Goal: Obtain resource: Download file/media

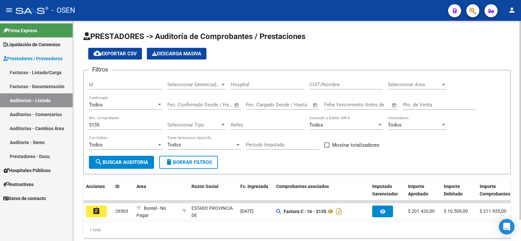
scroll to position [23, 0]
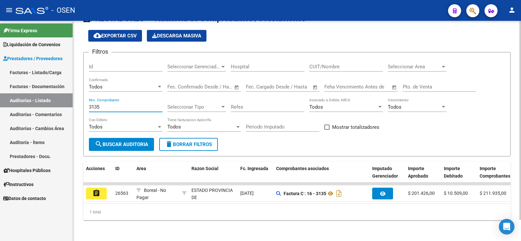
click at [124, 104] on input "3135" at bounding box center [126, 107] width 74 height 6
type input "3"
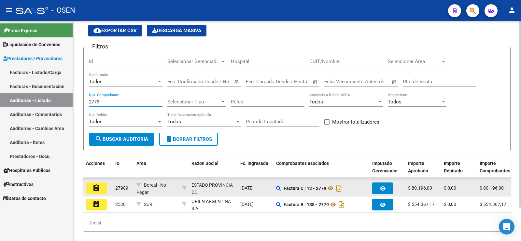
type input "2779"
click at [98, 186] on mat-icon "assignment" at bounding box center [96, 188] width 8 height 8
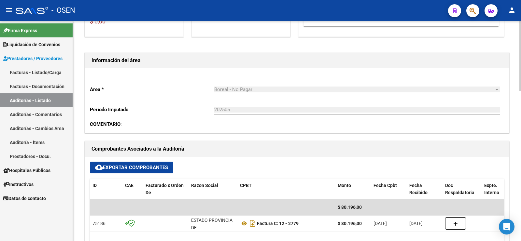
scroll to position [163, 0]
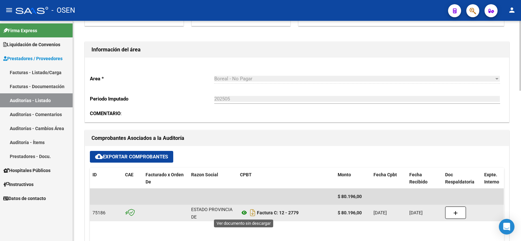
click at [242, 212] on icon at bounding box center [244, 213] width 8 height 8
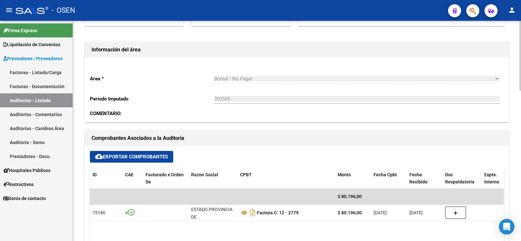
drag, startPoint x: 456, startPoint y: 142, endPoint x: 435, endPoint y: 143, distance: 21.8
click at [456, 142] on h1 "Comprobantes Asociados a la Auditoría" at bounding box center [296, 138] width 411 height 10
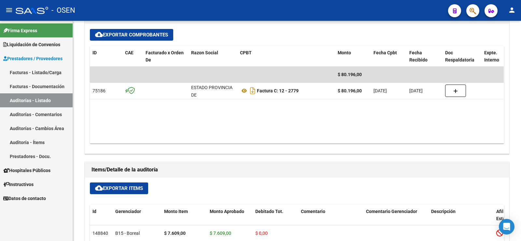
click at [45, 98] on link "Auditorías - Listado" at bounding box center [36, 100] width 73 height 14
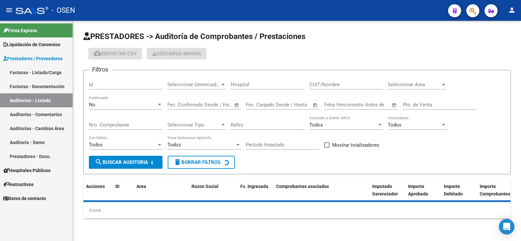
click at [132, 103] on div "No" at bounding box center [123, 105] width 68 height 6
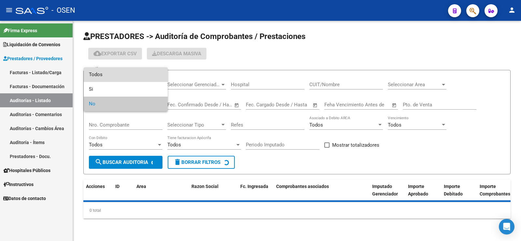
click at [140, 73] on span "Todos" at bounding box center [126, 74] width 74 height 15
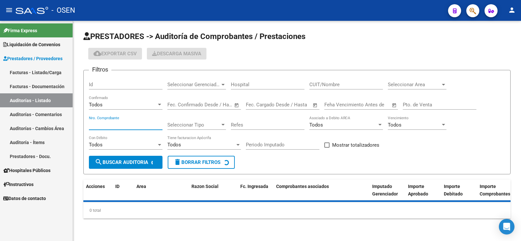
click at [129, 125] on input "Nro. Comprobante" at bounding box center [126, 125] width 74 height 6
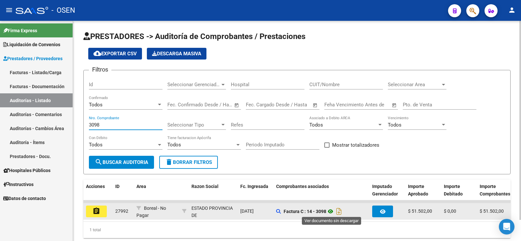
click at [333, 209] on icon at bounding box center [330, 212] width 8 height 8
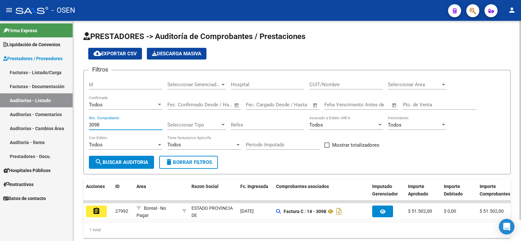
click at [118, 125] on input "3098" at bounding box center [126, 125] width 74 height 6
type input "3"
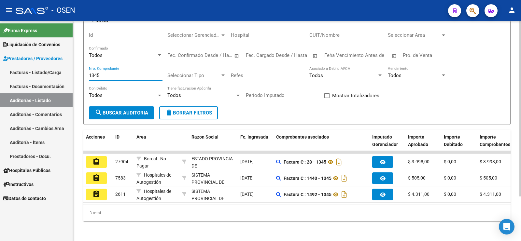
scroll to position [56, 0]
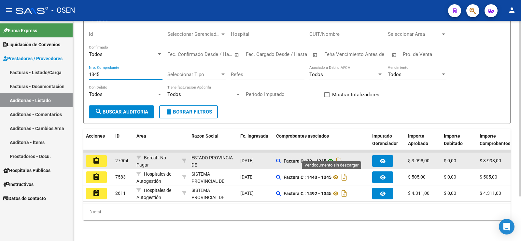
type input "1345"
click at [331, 157] on icon at bounding box center [330, 161] width 8 height 8
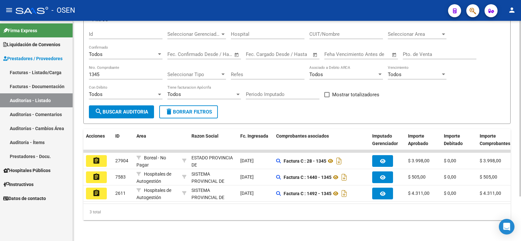
drag, startPoint x: 407, startPoint y: 90, endPoint x: 392, endPoint y: 93, distance: 15.8
click at [407, 90] on div "Filtros Id Seleccionar Gerenciador Seleccionar Gerenciador Hospital CUIT/Nombre…" at bounding box center [297, 65] width 416 height 80
click at [119, 72] on input "1345" at bounding box center [126, 75] width 74 height 6
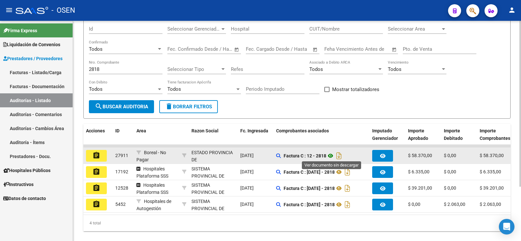
click at [331, 154] on icon at bounding box center [330, 156] width 8 height 8
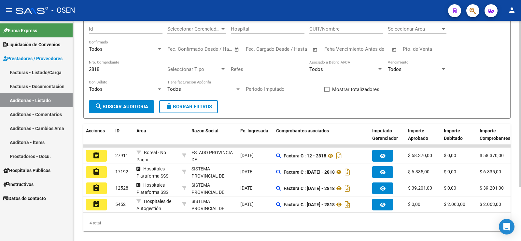
drag, startPoint x: 409, startPoint y: 100, endPoint x: 388, endPoint y: 101, distance: 20.8
click at [404, 101] on form "Filtros Id Seleccionar Gerenciador Seleccionar Gerenciador Hospital CUIT/Nombre…" at bounding box center [296, 66] width 427 height 104
click at [104, 67] on input "2818" at bounding box center [126, 69] width 74 height 6
type input "2"
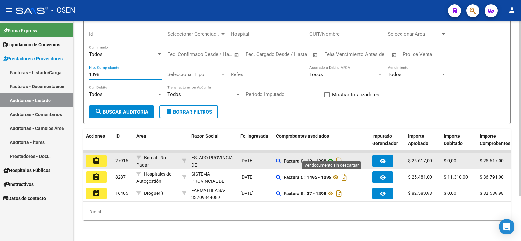
click at [329, 157] on icon at bounding box center [330, 161] width 8 height 8
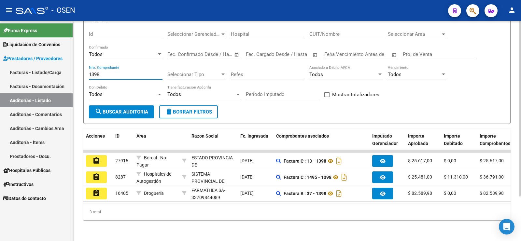
drag, startPoint x: 98, startPoint y: 67, endPoint x: 75, endPoint y: 67, distance: 22.8
click at [75, 67] on div "PRESTADORES -> Auditoría de Comprobantes / Prestaciones cloud_download Exportar…" at bounding box center [297, 105] width 448 height 271
type input "8"
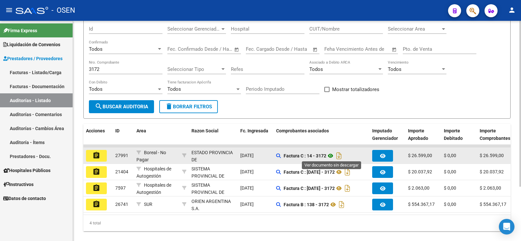
click at [332, 155] on icon at bounding box center [330, 156] width 8 height 8
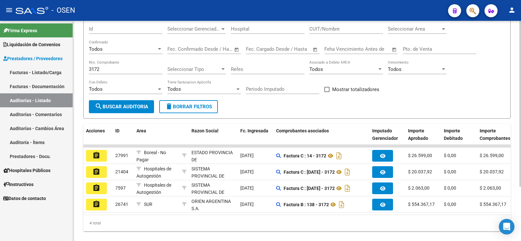
drag, startPoint x: 98, startPoint y: 67, endPoint x: 77, endPoint y: 66, distance: 21.2
click at [77, 66] on div "PRESTADORES -> Auditoría de Comprobantes / Prestaciones cloud_download Exportar…" at bounding box center [297, 108] width 448 height 287
click at [444, 113] on form "Filtros Id Seleccionar Gerenciador Seleccionar Gerenciador Hospital CUIT/Nombre…" at bounding box center [296, 66] width 427 height 104
click at [108, 62] on div "3172 Nro. Comprobante" at bounding box center [126, 67] width 74 height 14
click at [108, 67] on input "3172" at bounding box center [126, 69] width 74 height 6
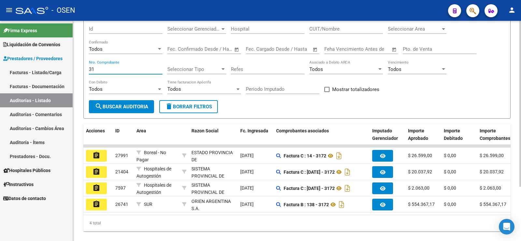
type input "3"
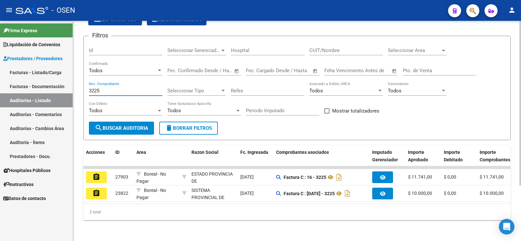
scroll to position [39, 0]
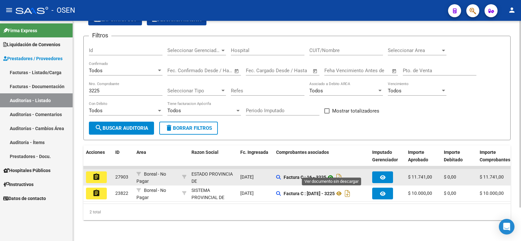
click at [331, 174] on icon at bounding box center [330, 178] width 8 height 8
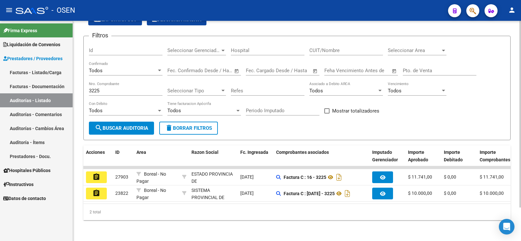
click at [108, 88] on input "3225" at bounding box center [126, 91] width 74 height 6
drag, startPoint x: 96, startPoint y: 87, endPoint x: 70, endPoint y: 86, distance: 26.0
click at [72, 87] on mat-sidenav-container "Firma Express Liquidación de Convenios Gastos - Items Gastos - Facturas Prestad…" at bounding box center [260, 131] width 521 height 220
type input "5"
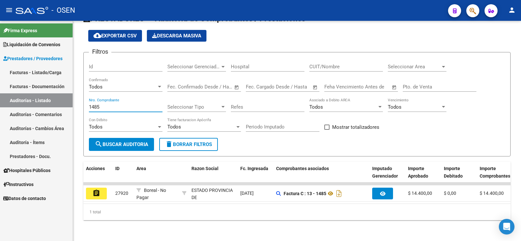
scroll to position [23, 0]
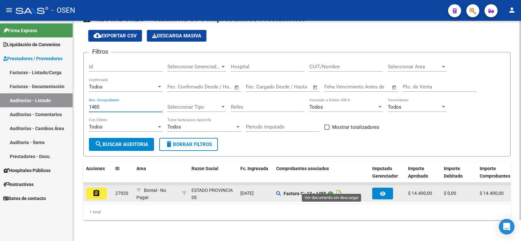
click at [333, 190] on icon at bounding box center [330, 194] width 8 height 8
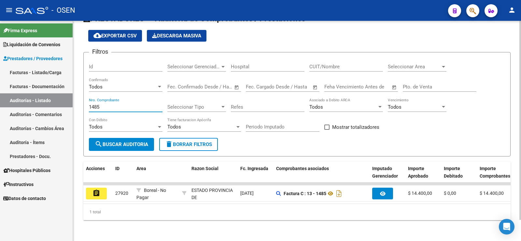
click at [104, 104] on input "1485" at bounding box center [126, 107] width 74 height 6
type input "1"
type input "9"
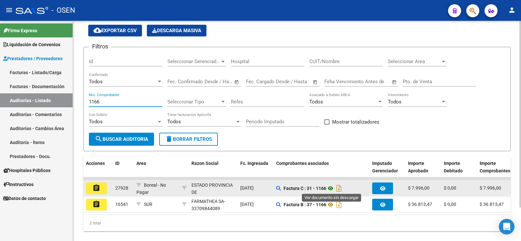
click at [330, 186] on icon at bounding box center [330, 189] width 8 height 8
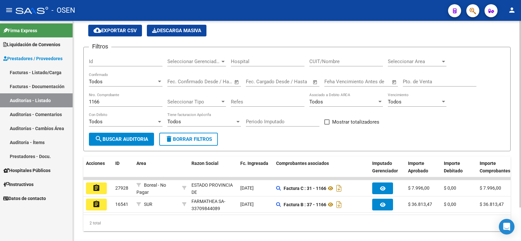
click at [104, 103] on input "1166" at bounding box center [126, 102] width 74 height 6
type input "1"
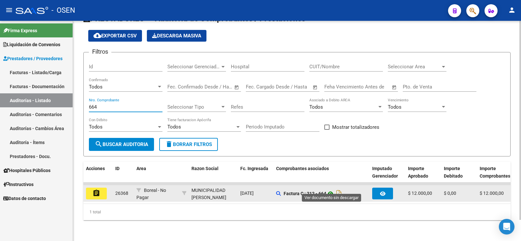
click at [330, 190] on icon at bounding box center [330, 194] width 8 height 8
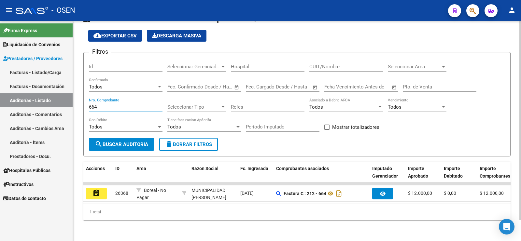
click at [124, 104] on input "664" at bounding box center [126, 107] width 74 height 6
type input "6"
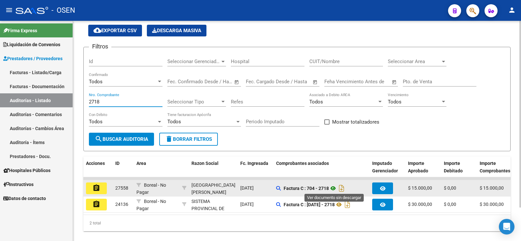
type input "2718"
click at [333, 187] on icon at bounding box center [333, 189] width 8 height 8
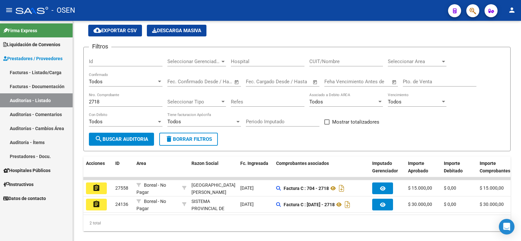
click at [95, 188] on mat-icon "assignment" at bounding box center [96, 188] width 8 height 8
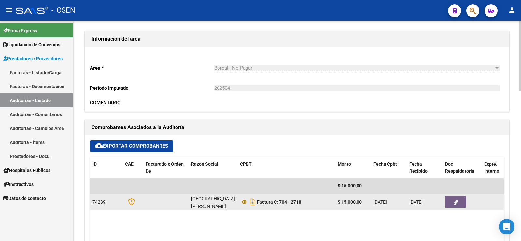
scroll to position [203, 0]
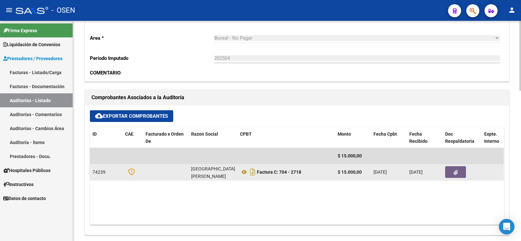
click at [458, 174] on button "button" at bounding box center [455, 172] width 21 height 12
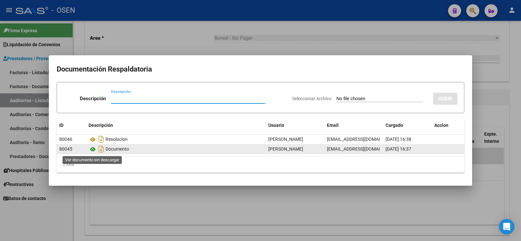
click at [94, 150] on icon at bounding box center [93, 150] width 8 height 8
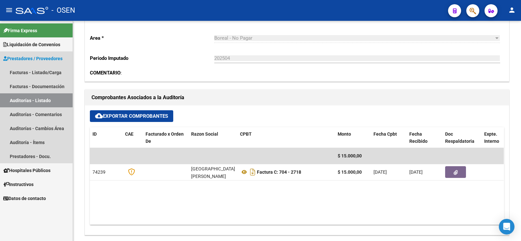
click at [26, 105] on link "Auditorías - Listado" at bounding box center [36, 100] width 73 height 14
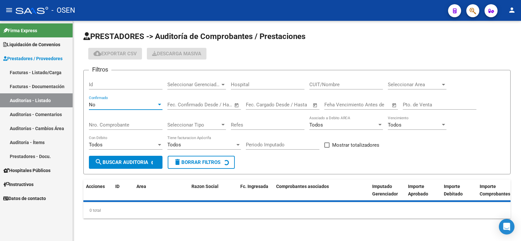
click at [115, 102] on div "No" at bounding box center [123, 105] width 68 height 6
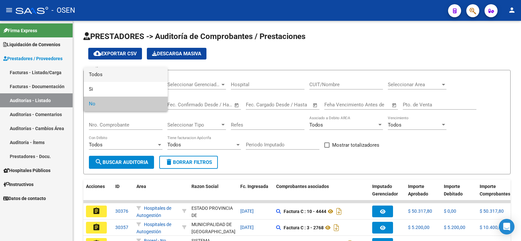
click at [131, 75] on span "Todos" at bounding box center [126, 74] width 74 height 15
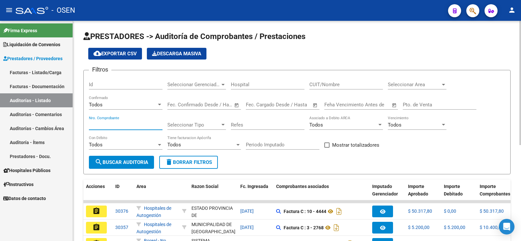
click at [115, 126] on input "Nro. Comprobante" at bounding box center [126, 125] width 74 height 6
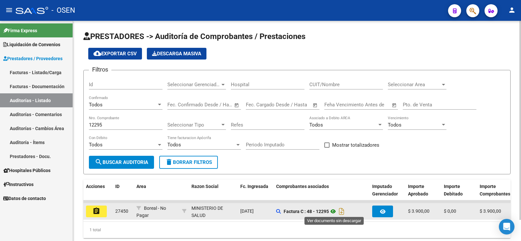
click at [331, 209] on icon at bounding box center [333, 212] width 8 height 8
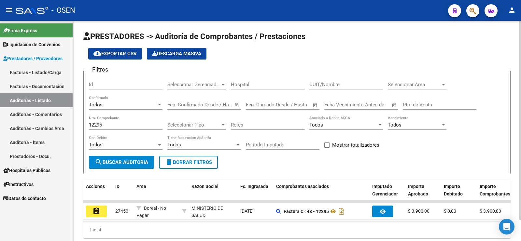
click at [341, 48] on div "cloud_download Exportar CSV Descarga Masiva" at bounding box center [296, 54] width 427 height 12
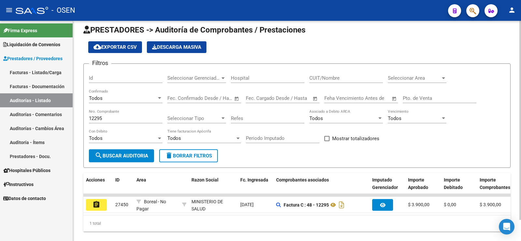
scroll to position [23, 0]
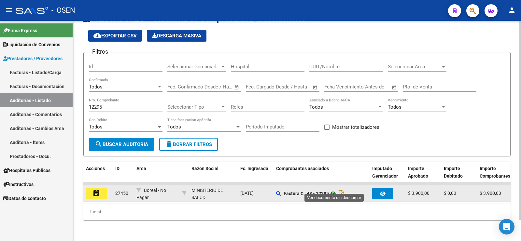
click at [333, 190] on icon at bounding box center [333, 194] width 8 height 8
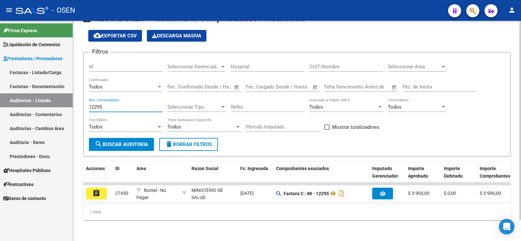
click at [109, 104] on input "12295" at bounding box center [126, 107] width 74 height 6
type input "1"
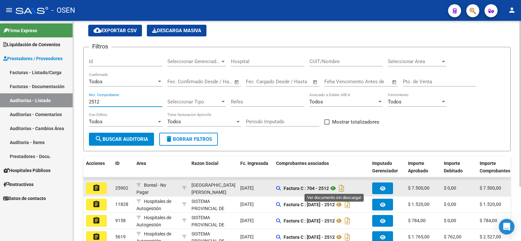
type input "2512"
click at [334, 187] on icon at bounding box center [333, 189] width 8 height 8
click at [94, 184] on mat-icon "assignment" at bounding box center [96, 188] width 8 height 8
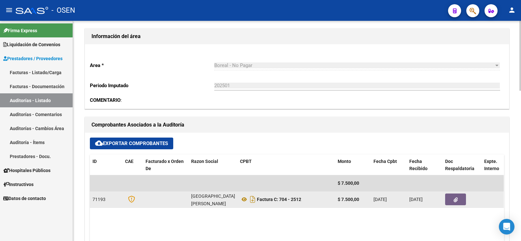
scroll to position [203, 0]
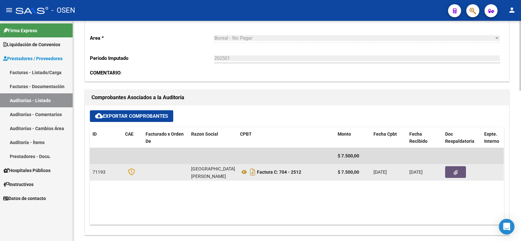
click at [453, 176] on button "button" at bounding box center [455, 172] width 21 height 12
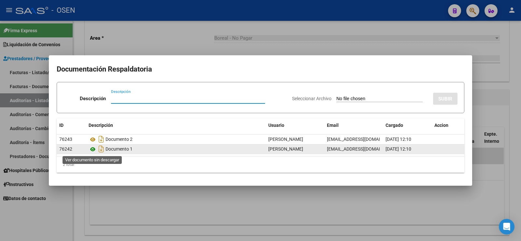
click at [93, 149] on icon at bounding box center [93, 150] width 8 height 8
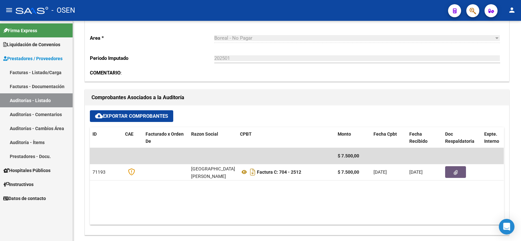
click at [40, 96] on link "Auditorías - Listado" at bounding box center [36, 100] width 73 height 14
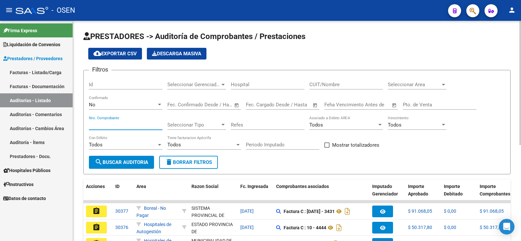
click at [121, 125] on input "Nro. Comprobante" at bounding box center [126, 125] width 74 height 6
click at [123, 107] on div "No" at bounding box center [123, 105] width 68 height 6
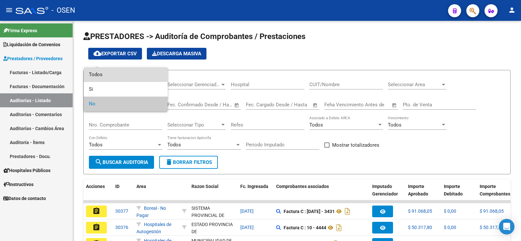
click at [129, 71] on span "Todos" at bounding box center [126, 74] width 74 height 15
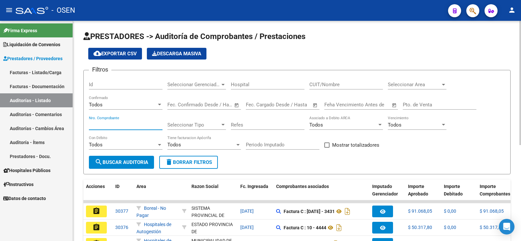
click at [118, 122] on input "Nro. Comprobante" at bounding box center [126, 125] width 74 height 6
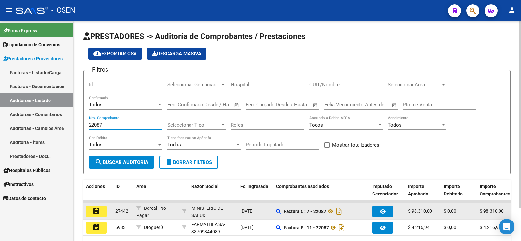
type input "22087"
click at [98, 211] on mat-icon "assignment" at bounding box center [96, 211] width 8 height 8
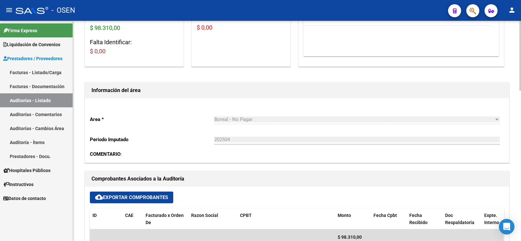
scroll to position [203, 0]
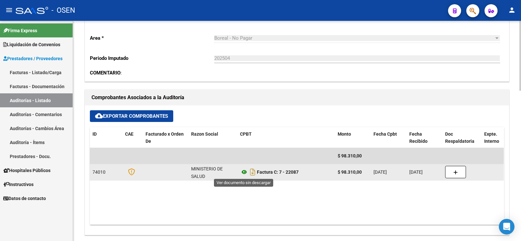
click at [246, 175] on icon at bounding box center [244, 172] width 8 height 8
